Goal: Task Accomplishment & Management: Manage account settings

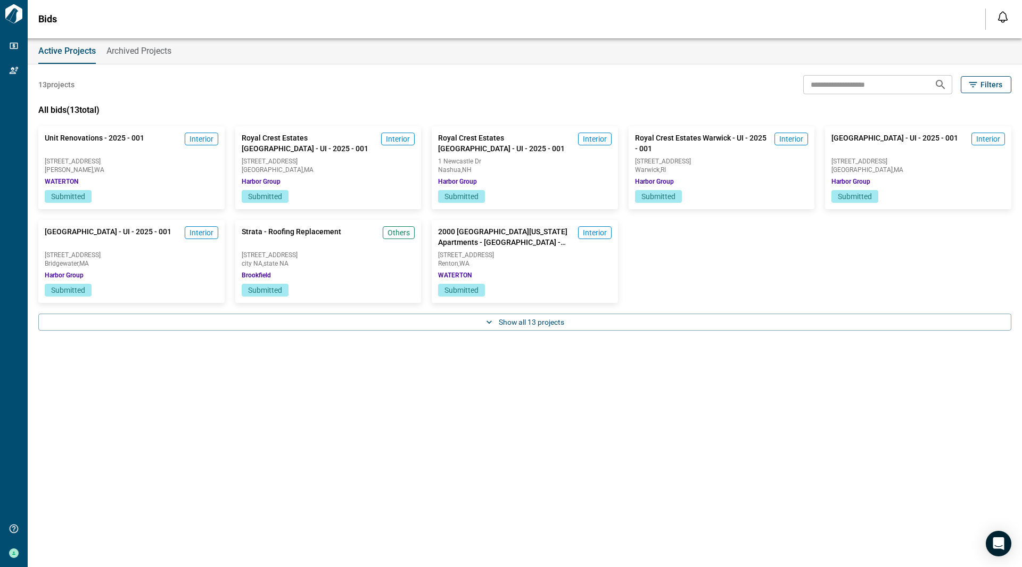
click at [134, 54] on span "Archived Projects" at bounding box center [138, 51] width 65 height 11
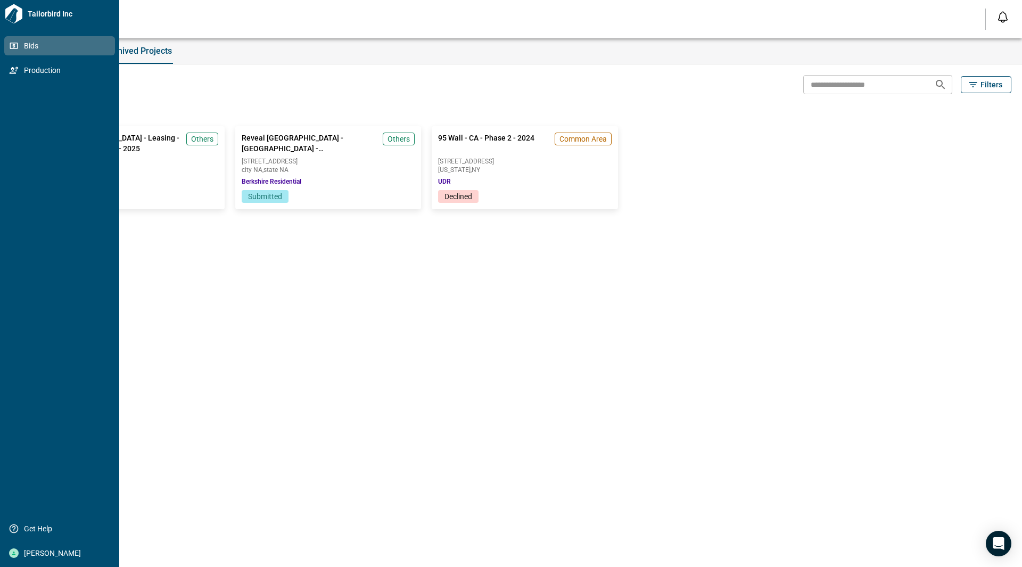
click at [27, 47] on span "Bids" at bounding box center [62, 45] width 86 height 11
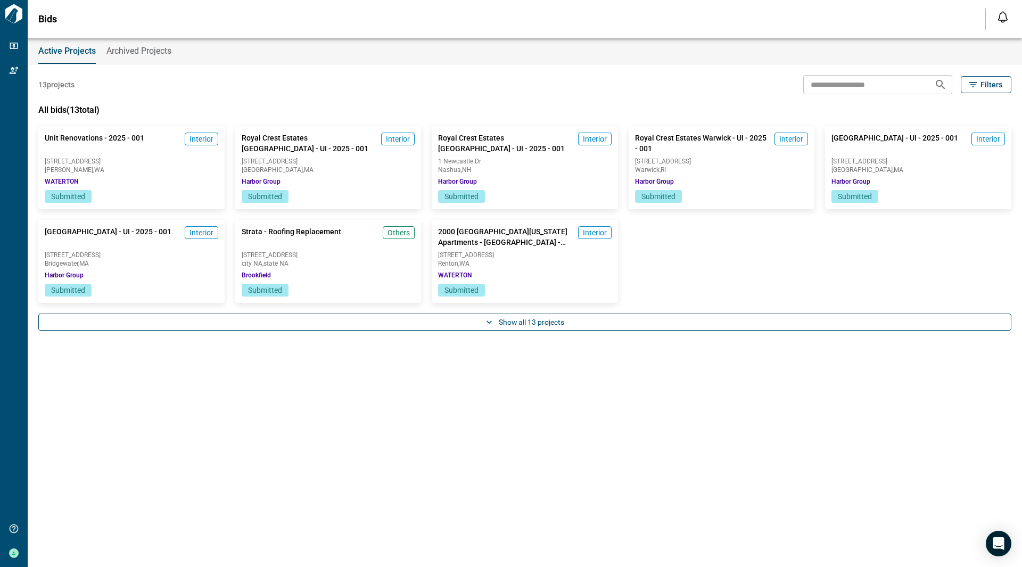
click at [516, 320] on button "Show all 13 projects" at bounding box center [524, 322] width 973 height 17
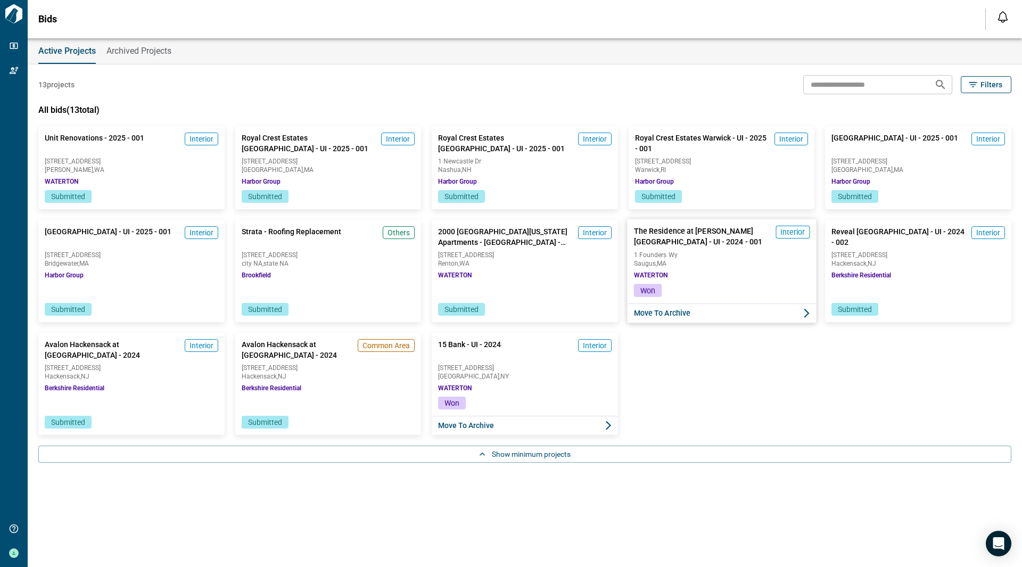
click at [725, 275] on div "The Residence at [PERSON_NAME][GEOGRAPHIC_DATA] - UI - 2024 - 001 Interior 1 Fo…" at bounding box center [721, 251] width 189 height 65
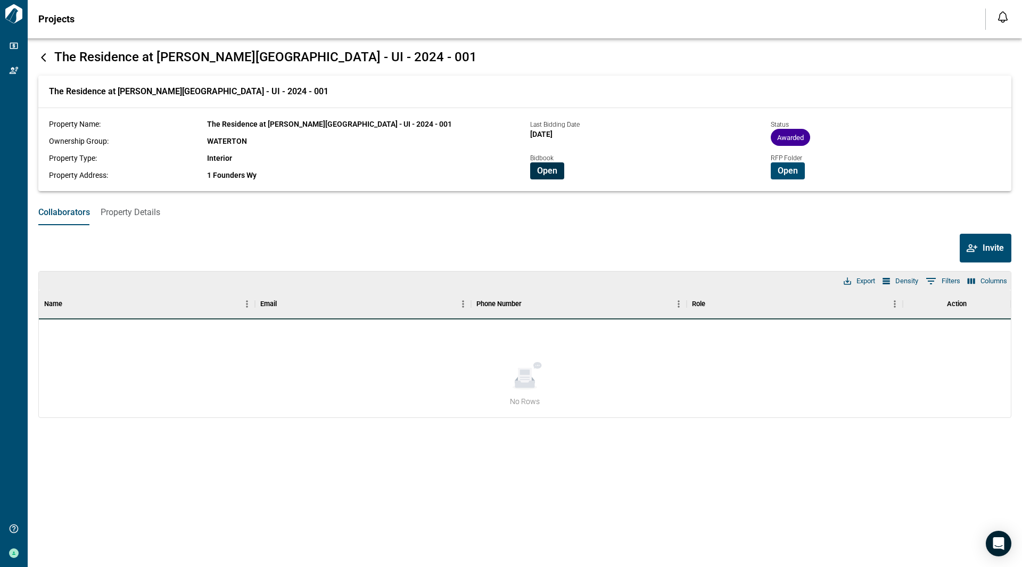
click at [554, 173] on span "Open" at bounding box center [547, 171] width 20 height 11
